Goal: Entertainment & Leisure: Consume media (video, audio)

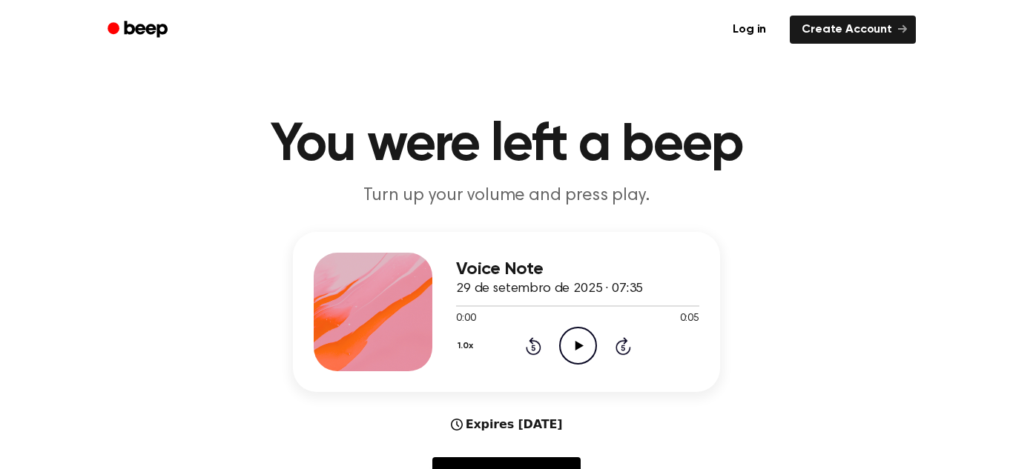
click at [560, 345] on circle at bounding box center [578, 346] width 36 height 36
click at [581, 356] on icon "Play Audio" at bounding box center [578, 346] width 38 height 38
click at [581, 356] on icon "Pause Audio" at bounding box center [578, 346] width 38 height 38
click at [876, 282] on div "Voice Note 29 de setembro de 2025 · 07:38 0:29 1:45 Your browser does not suppo…" at bounding box center [506, 367] width 977 height 271
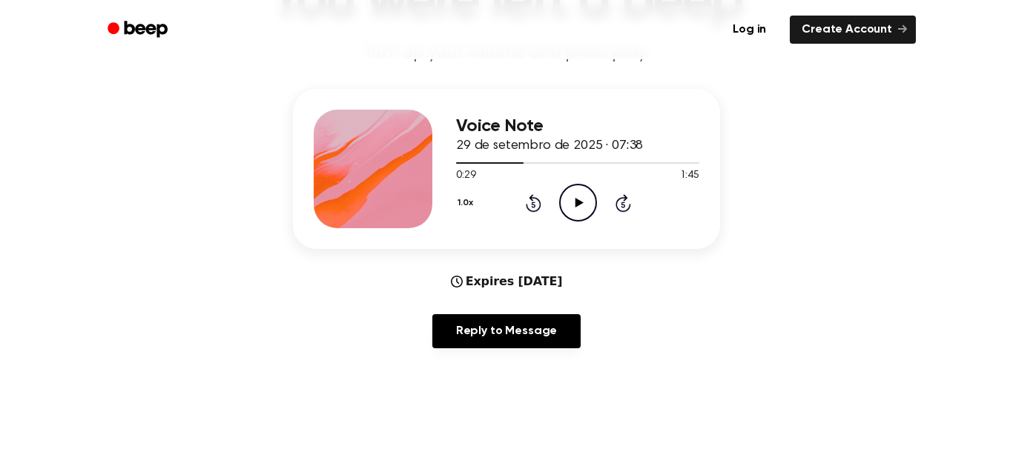
scroll to position [145, 0]
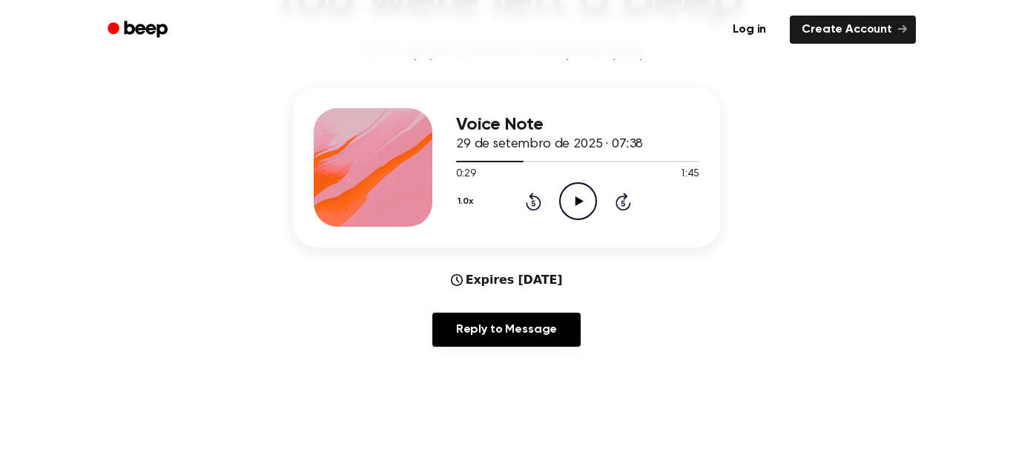
click at [393, 54] on div "Log in Create Account" at bounding box center [506, 29] width 819 height 59
